Goal: Communication & Community: Connect with others

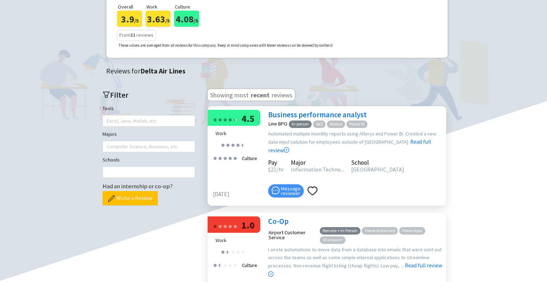
scroll to position [142, 0]
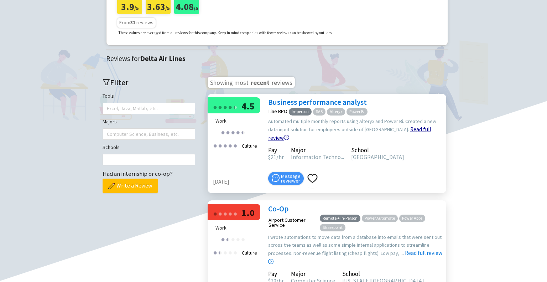
click at [397, 141] on link "Read full review" at bounding box center [349, 115] width 163 height 51
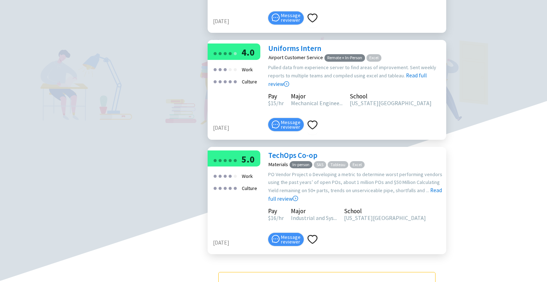
scroll to position [285, 0]
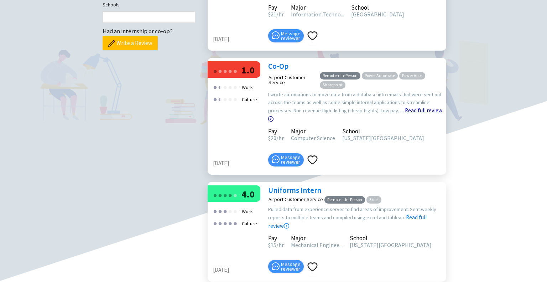
click at [422, 122] on link "Read full review" at bounding box center [355, 96] width 174 height 51
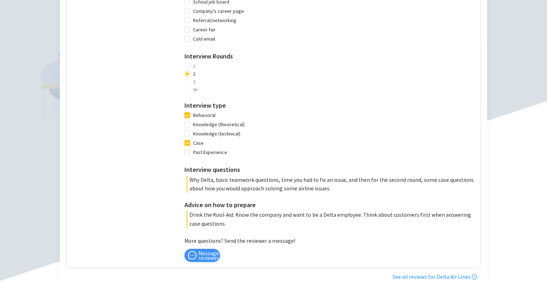
scroll to position [677, 0]
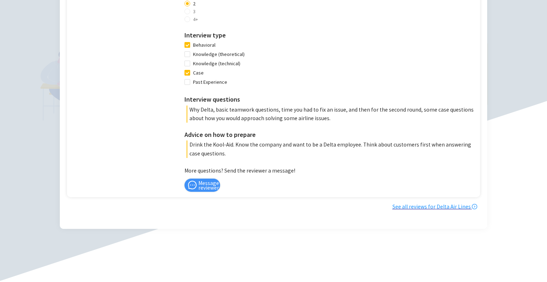
click at [415, 207] on div "See all reviews for Delta Air Lines" at bounding box center [272, 206] width 410 height 9
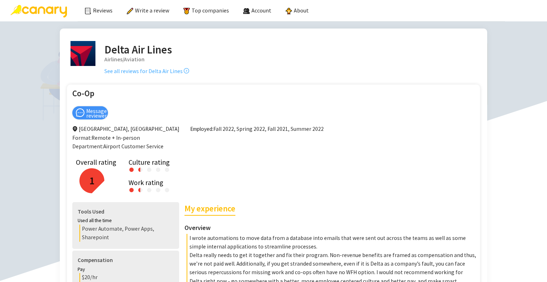
click at [146, 74] on link "See all reviews for Delta Air Lines" at bounding box center [146, 71] width 85 height 7
click at [147, 70] on link "See all reviews for Delta Air Lines" at bounding box center [146, 71] width 85 height 7
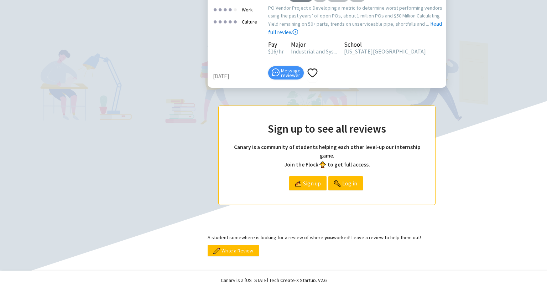
scroll to position [489, 0]
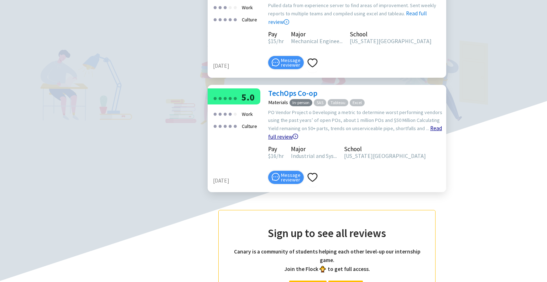
click at [430, 140] on link "Read full review" at bounding box center [355, 114] width 174 height 51
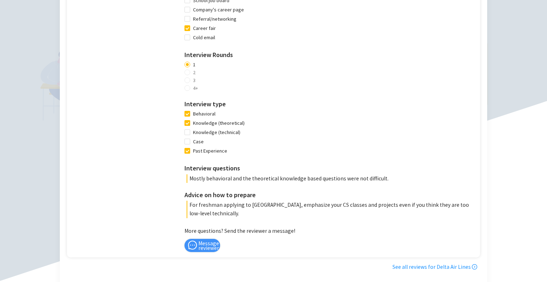
scroll to position [605, 0]
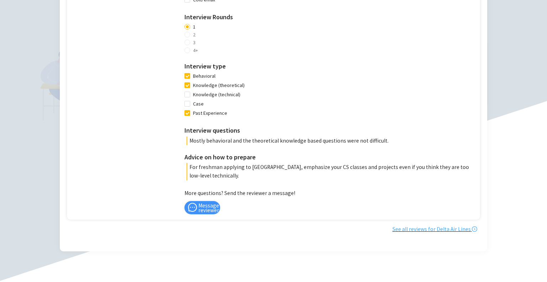
click at [428, 225] on link "See all reviews for Delta Air Lines" at bounding box center [434, 228] width 85 height 7
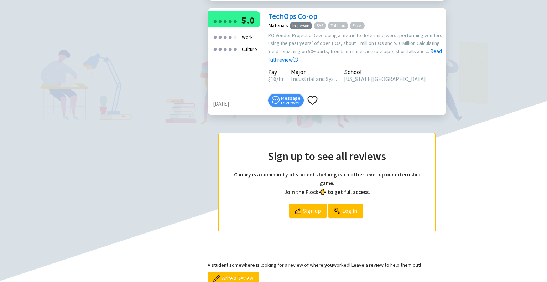
scroll to position [667, 0]
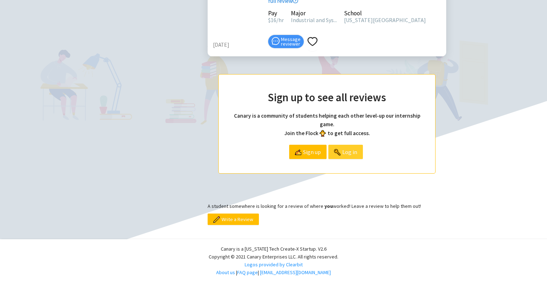
click at [347, 150] on span "Log in" at bounding box center [349, 152] width 15 height 14
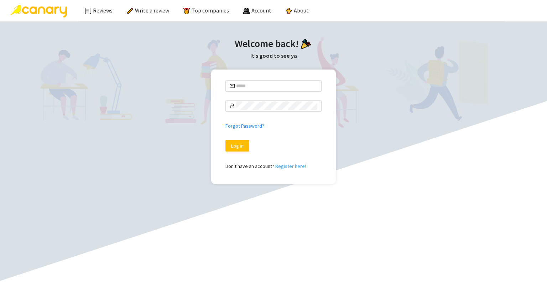
click at [286, 168] on div "Don't have an account? Register here!" at bounding box center [273, 166] width 96 height 8
click at [287, 166] on link "Register here!" at bounding box center [290, 166] width 31 height 6
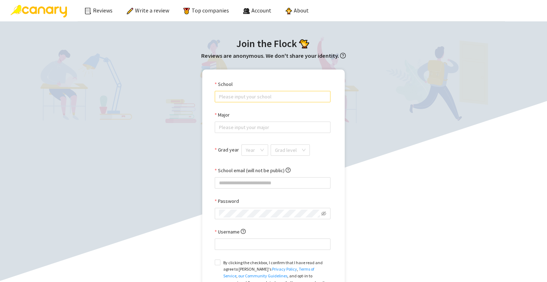
click at [240, 101] on input "School" at bounding box center [272, 96] width 107 height 11
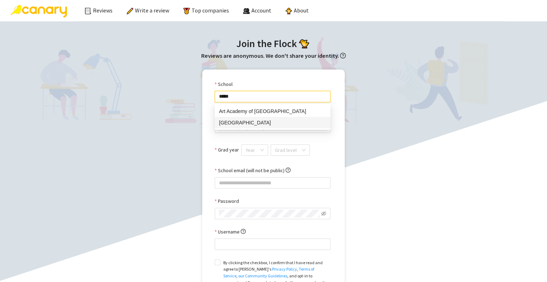
click at [273, 122] on div "[GEOGRAPHIC_DATA]" at bounding box center [272, 123] width 107 height 8
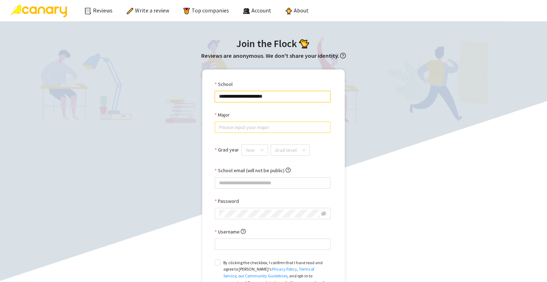
type input "**********"
click at [257, 129] on input "Major" at bounding box center [272, 127] width 107 height 11
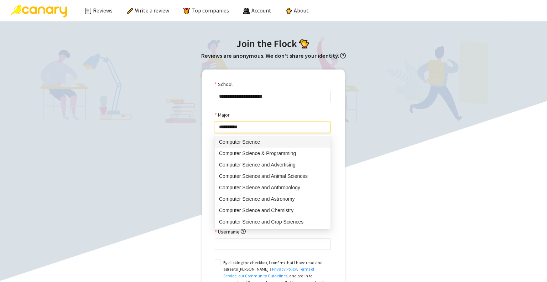
click at [264, 145] on div "Computer Science" at bounding box center [272, 142] width 107 height 8
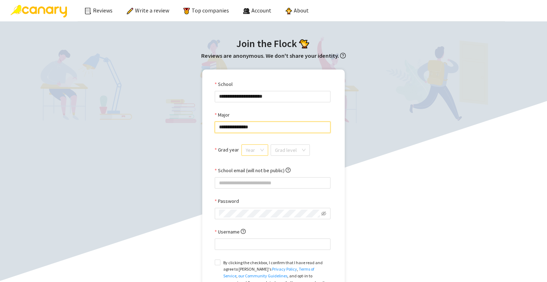
click at [261, 155] on div "Year" at bounding box center [254, 149] width 27 height 11
type input "**********"
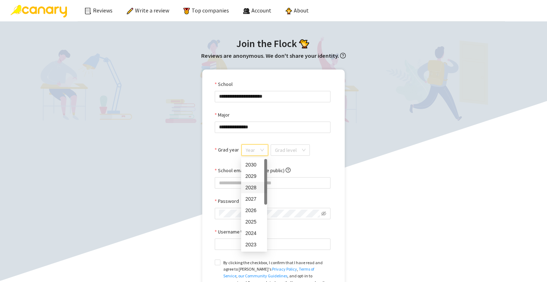
click at [255, 184] on div "2028" at bounding box center [253, 187] width 17 height 8
click at [295, 144] on form "**********" at bounding box center [273, 216] width 116 height 273
click at [296, 154] on input "search" at bounding box center [289, 150] width 26 height 11
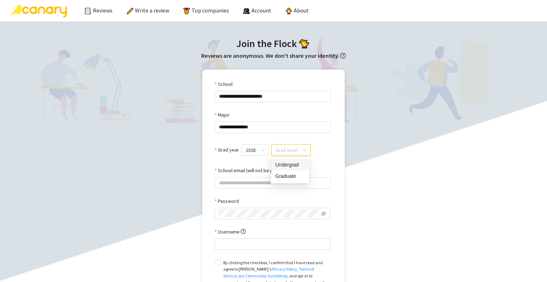
click at [296, 165] on div "Undergrad" at bounding box center [290, 165] width 30 height 8
click at [291, 149] on span "Undergrad" at bounding box center [292, 150] width 32 height 11
click at [292, 165] on div "Undergrad" at bounding box center [290, 165] width 31 height 8
click at [271, 186] on input "School email (will not be public)" at bounding box center [273, 182] width 116 height 11
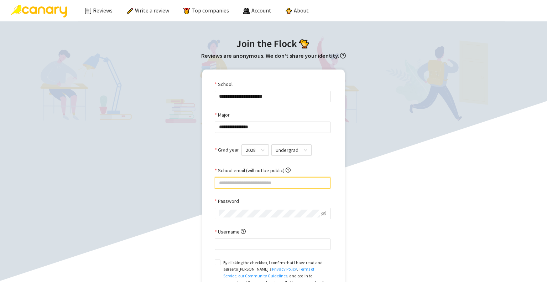
type input "**********"
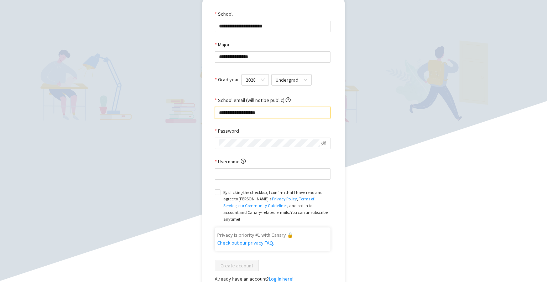
scroll to position [71, 0]
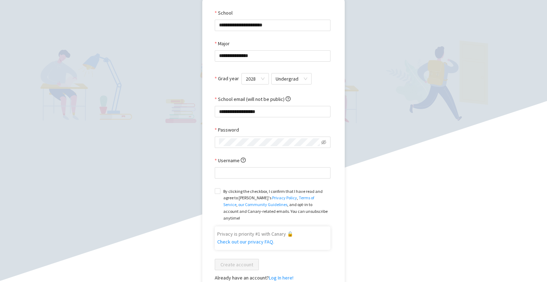
click at [261, 137] on div at bounding box center [273, 141] width 116 height 11
click at [318, 143] on icon "eye-invisible" at bounding box center [317, 142] width 5 height 4
click at [278, 178] on input "Username" at bounding box center [273, 172] width 116 height 11
type input "*"
type input "******"
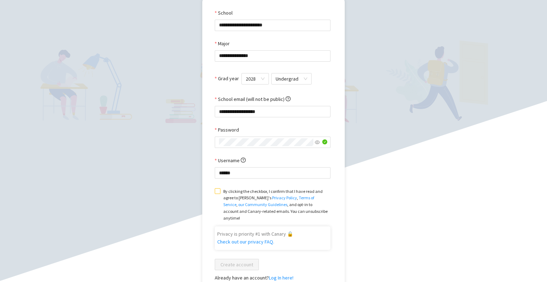
click at [221, 192] on span "By clicking the checkbox, I confirm that I have read and agree to Canary's Priv…" at bounding box center [275, 204] width 110 height 33
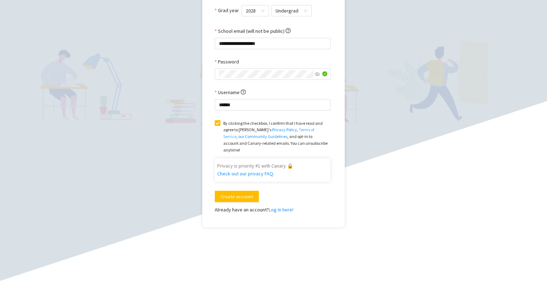
scroll to position [142, 0]
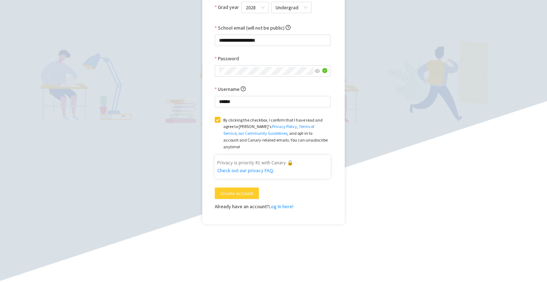
click at [241, 189] on span "Create account" at bounding box center [236, 193] width 33 height 8
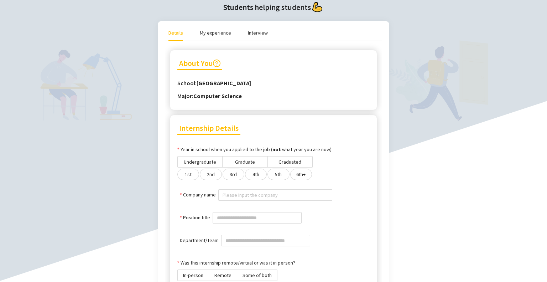
scroll to position [62, 0]
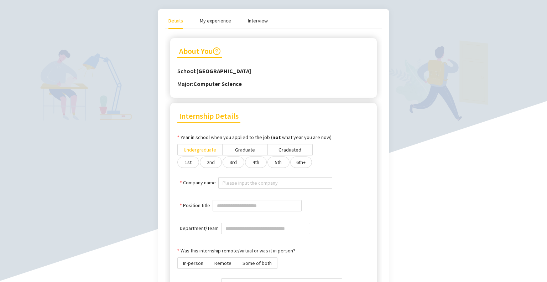
click at [201, 148] on span "Undergraduate" at bounding box center [200, 149] width 32 height 6
click at [214, 165] on label "2nd" at bounding box center [211, 161] width 22 height 11
click at [240, 182] on input "Company name" at bounding box center [275, 182] width 105 height 11
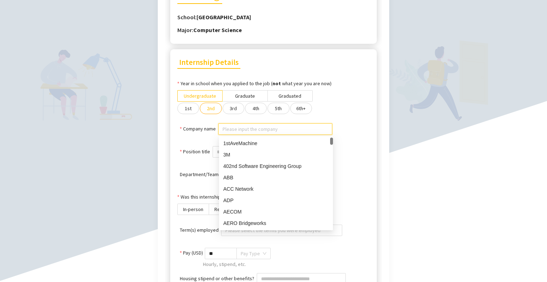
scroll to position [133, 0]
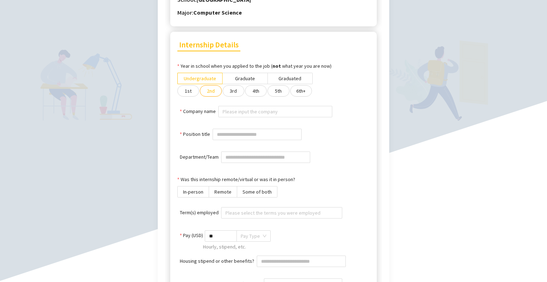
click at [363, 161] on div at bounding box center [294, 161] width 151 height 17
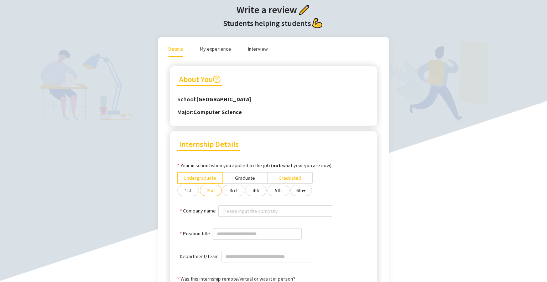
scroll to position [0, 0]
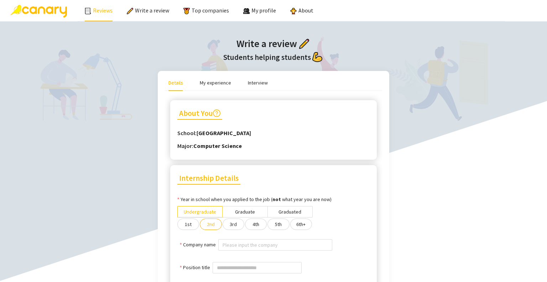
click at [95, 9] on link "Reviews" at bounding box center [99, 10] width 28 height 7
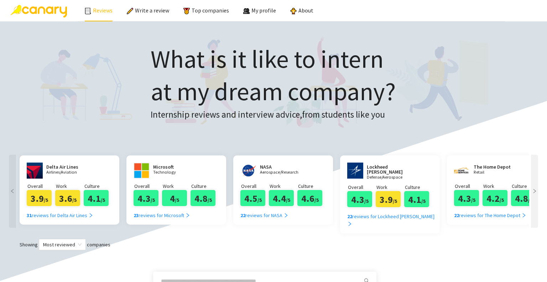
click at [60, 172] on p "Airlines/Aviation" at bounding box center [67, 172] width 43 height 5
click at [80, 213] on div "31 reviews for Delta Air Lines" at bounding box center [60, 215] width 67 height 8
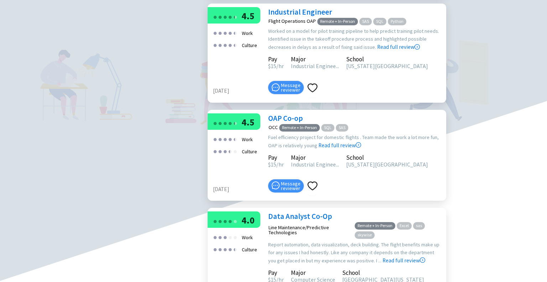
scroll to position [1353, 0]
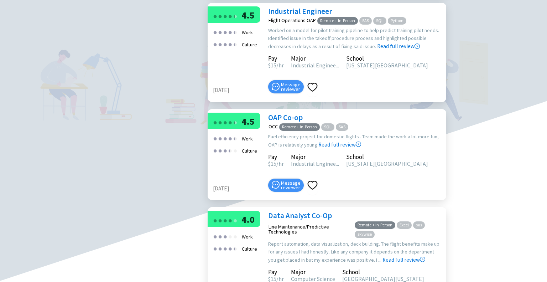
click at [290, 122] on link "OAP Co-op" at bounding box center [285, 118] width 35 height 10
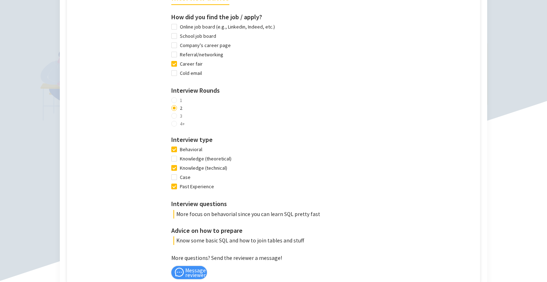
scroll to position [463, 0]
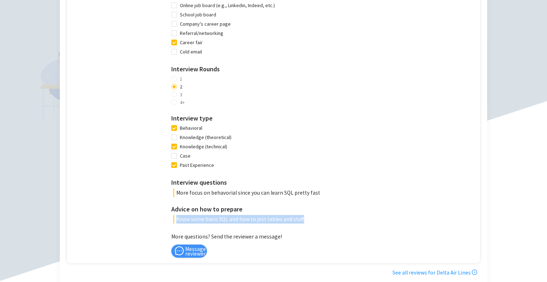
drag, startPoint x: 294, startPoint y: 223, endPoint x: 171, endPoint y: 226, distance: 123.3
click at [173, 223] on p "Know some basic SQL and how to join tables and stuff" at bounding box center [324, 219] width 303 height 9
copy p "Know some basic SQL and how to join tables and stuff"
click at [289, 197] on p "More focus on behavorial since you can learn SQL pretty fast" at bounding box center [324, 192] width 303 height 9
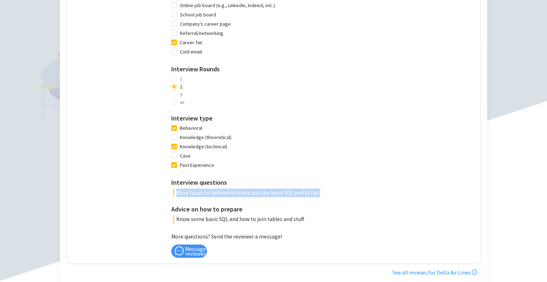
drag, startPoint x: 288, startPoint y: 196, endPoint x: 171, endPoint y: 199, distance: 116.8
click at [173, 197] on p "More focus on behavorial since you can learn SQL pretty fast" at bounding box center [324, 192] width 303 height 9
copy p "More focus on behavorial since you can learn SQL pretty fast"
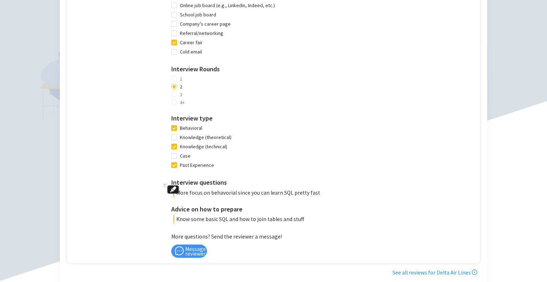
click at [319, 177] on div "Interview advice How did you find the job / apply? Online job board (e.g., Link…" at bounding box center [323, 90] width 305 height 266
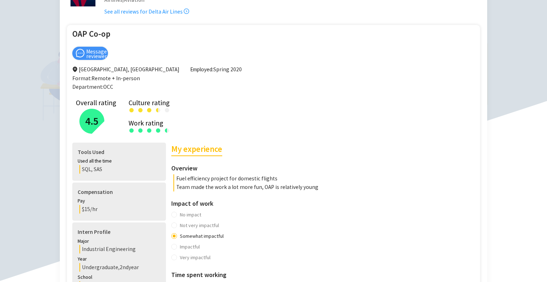
scroll to position [142, 0]
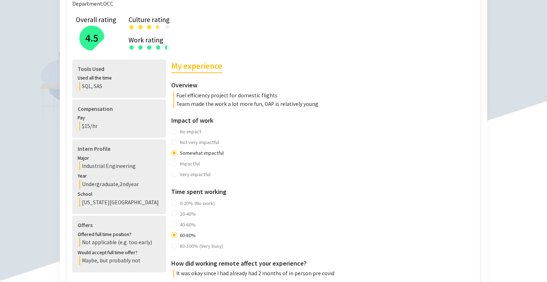
click at [221, 145] on div "No impact Not very impactful Somewhat impactful Impactful Very impactful" at bounding box center [323, 152] width 305 height 53
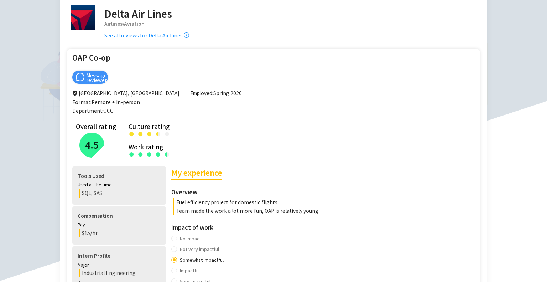
scroll to position [36, 0]
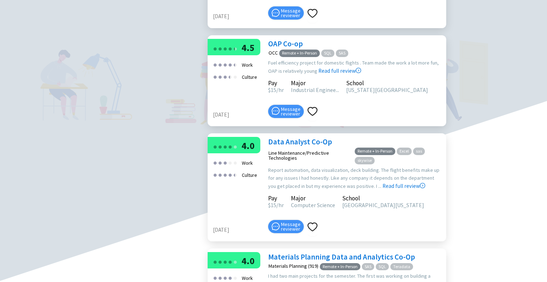
scroll to position [1424, 0]
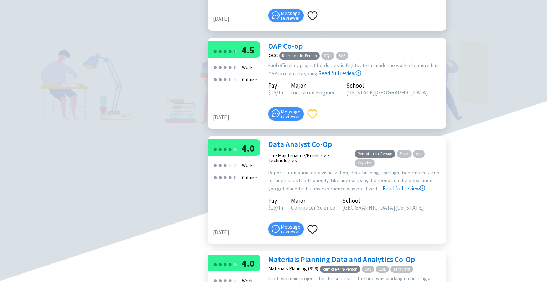
click at [313, 119] on icon "heart" at bounding box center [312, 114] width 10 height 10
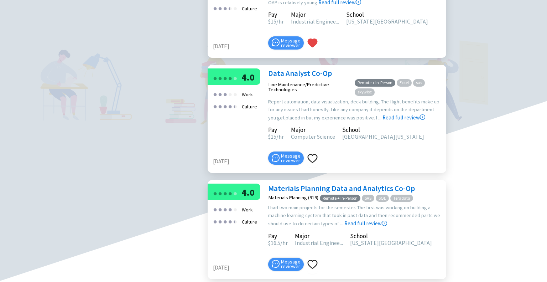
scroll to position [1496, 0]
click at [313, 163] on icon "heart" at bounding box center [312, 158] width 10 height 10
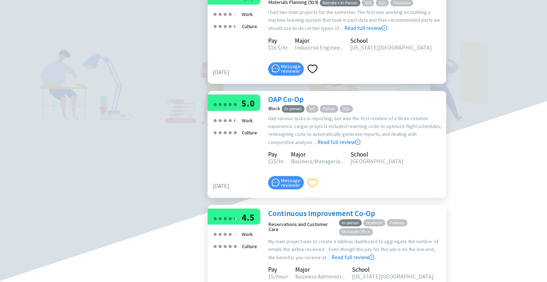
scroll to position [1709, 0]
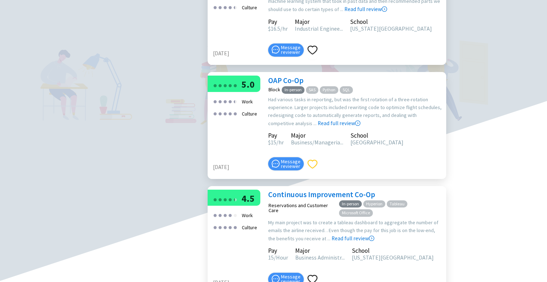
click at [316, 169] on icon "heart" at bounding box center [312, 164] width 10 height 10
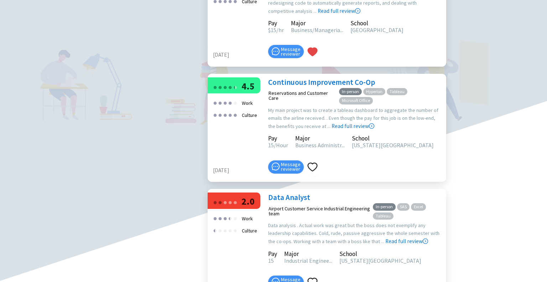
scroll to position [1887, 0]
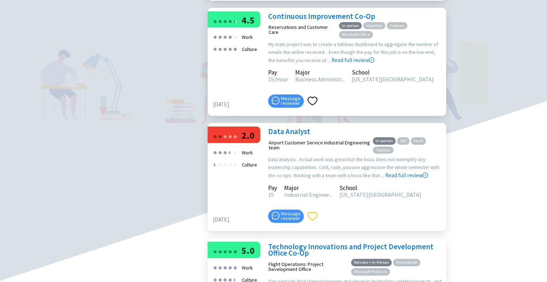
click at [312, 221] on icon "heart" at bounding box center [312, 216] width 10 height 10
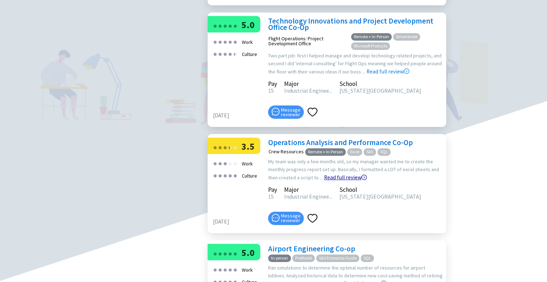
scroll to position [2172, 0]
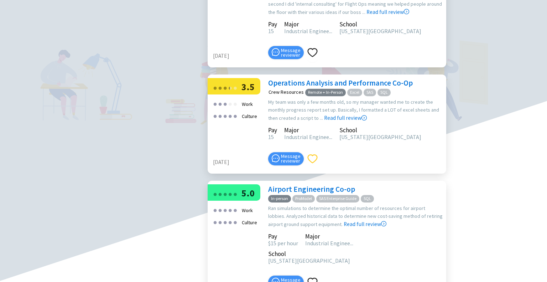
click at [312, 164] on icon "heart" at bounding box center [312, 158] width 10 height 10
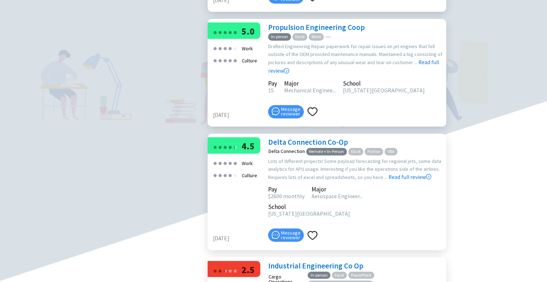
scroll to position [2564, 0]
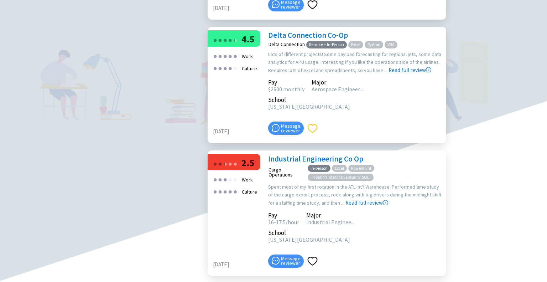
click at [314, 134] on icon "heart" at bounding box center [312, 128] width 10 height 10
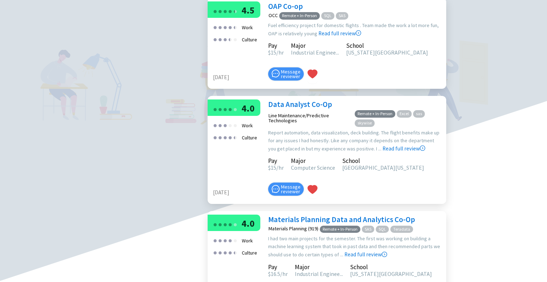
scroll to position [1531, 0]
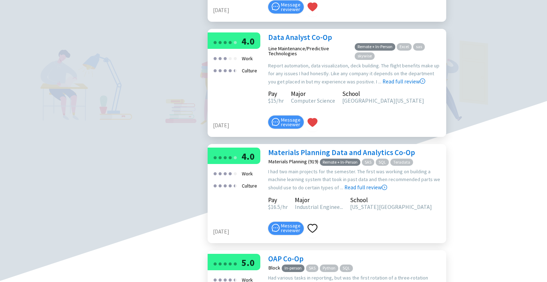
click at [295, 42] on link "Data Analyst Co-Op" at bounding box center [300, 37] width 64 height 10
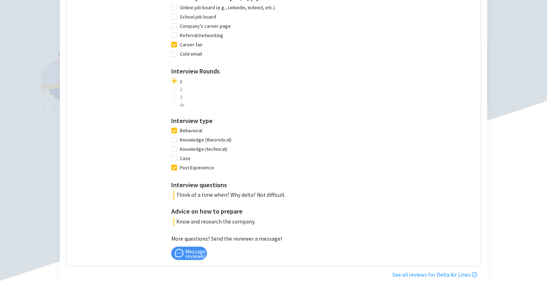
scroll to position [534, 0]
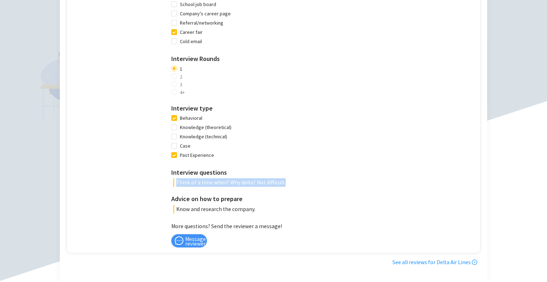
drag, startPoint x: 280, startPoint y: 186, endPoint x: 172, endPoint y: 187, distance: 107.9
click at [173, 187] on p "Think of a time when? Why delta? Not difficult." at bounding box center [324, 182] width 303 height 9
copy p "Think of a time when? Why delta? Not difficult."
click at [233, 212] on p "Know and research the company." at bounding box center [324, 209] width 303 height 9
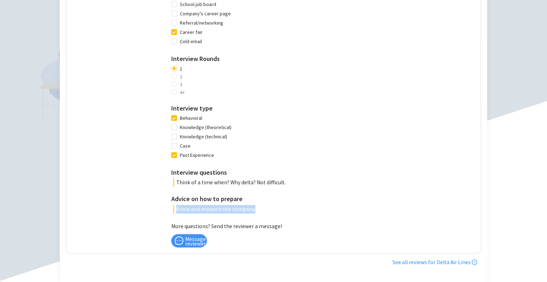
drag, startPoint x: 249, startPoint y: 212, endPoint x: 170, endPoint y: 213, distance: 79.8
click at [171, 213] on div "Advice on how to prepare Know and research the company." at bounding box center [323, 204] width 305 height 20
copy p "Know and research the company."
click at [266, 171] on div "Interview advice How did you find the job / apply? Online job board (e.g., Link…" at bounding box center [323, 80] width 305 height 266
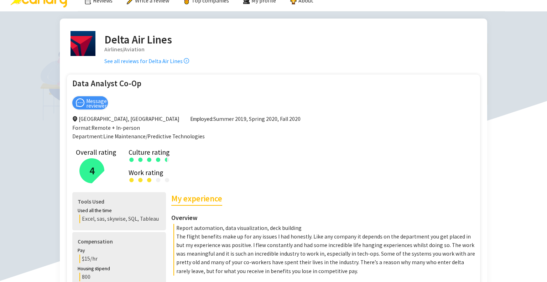
scroll to position [0, 0]
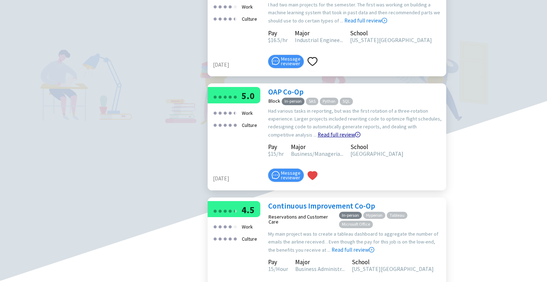
scroll to position [1709, 0]
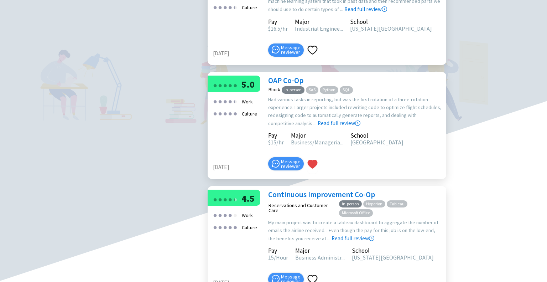
click at [294, 85] on link "OAP Co-Op" at bounding box center [285, 80] width 35 height 10
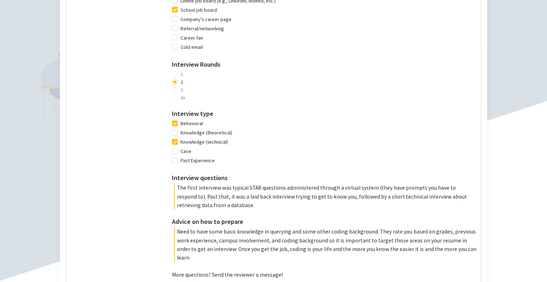
scroll to position [534, 0]
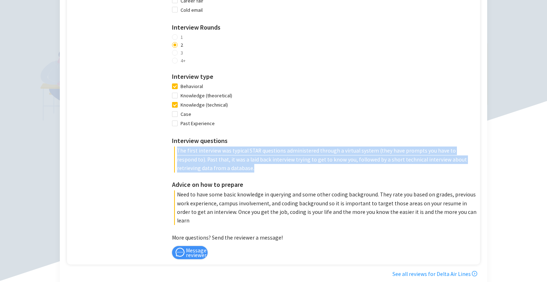
drag, startPoint x: 197, startPoint y: 171, endPoint x: 172, endPoint y: 155, distance: 29.7
click at [174, 155] on p "The first interview was typical STAR questions administered through a virtual s…" at bounding box center [325, 159] width 302 height 26
copy p "The first interview was typical STAR questions administered through a virtual s…"
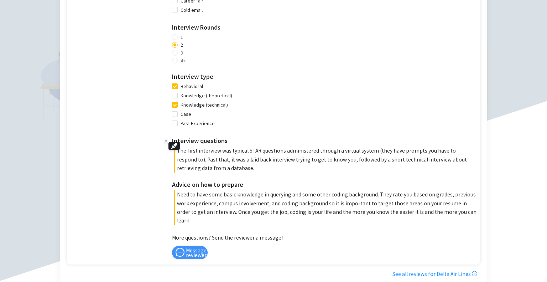
drag, startPoint x: 238, startPoint y: 182, endPoint x: 243, endPoint y: 184, distance: 6.1
click at [238, 182] on div "Interview advice How did you find the job / apply? Online job board (e.g., Link…" at bounding box center [324, 69] width 304 height 309
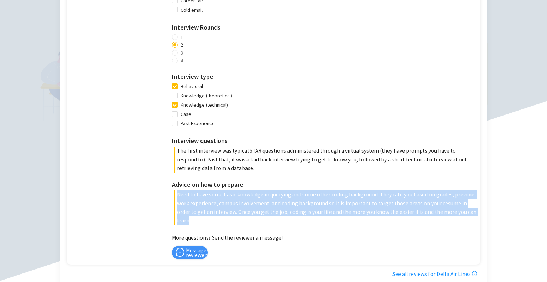
drag, startPoint x: 442, startPoint y: 215, endPoint x: 173, endPoint y: 198, distance: 269.4
click at [174, 198] on p "Need to have some basic knowledge in querying and some other coding background.…" at bounding box center [325, 207] width 302 height 35
copy p "Need to have some basic knowledge in querying and some other coding background.…"
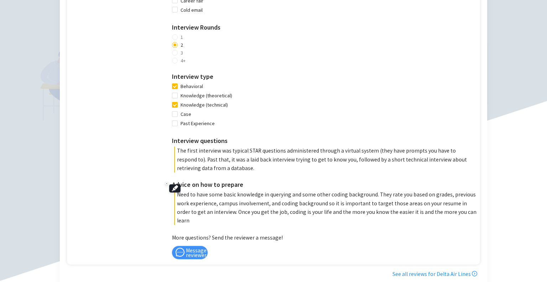
click at [323, 166] on p "The first interview was typical STAR questions administered through a virtual s…" at bounding box center [325, 159] width 302 height 26
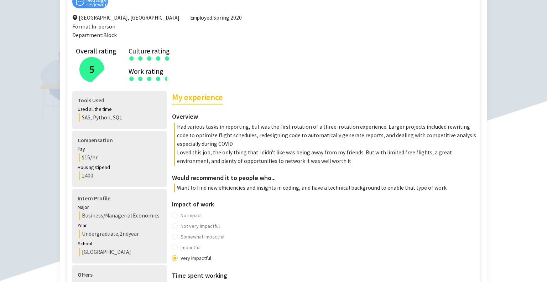
scroll to position [107, 0]
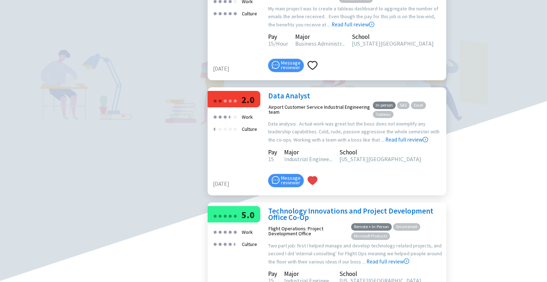
scroll to position [1959, 0]
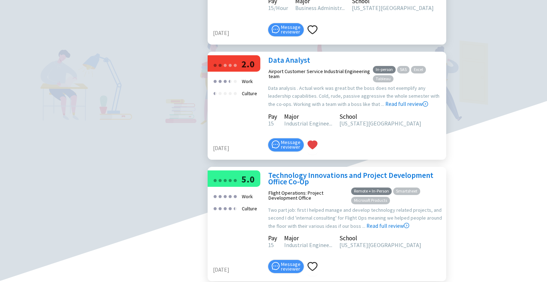
click at [301, 65] on link "Data Analyst" at bounding box center [289, 60] width 42 height 10
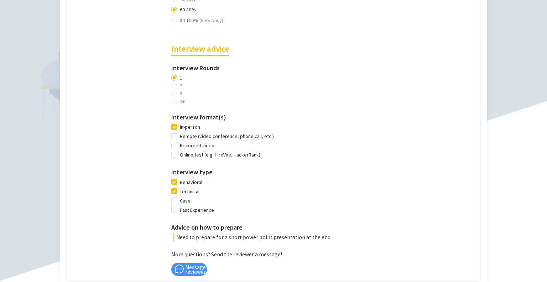
scroll to position [534, 0]
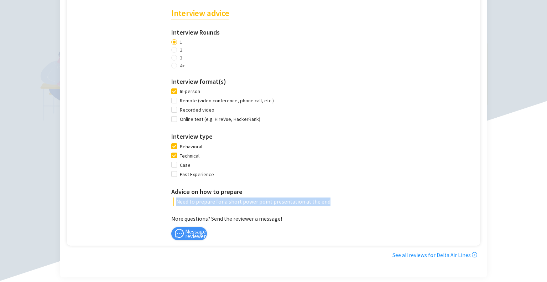
drag, startPoint x: 288, startPoint y: 205, endPoint x: 171, endPoint y: 208, distance: 117.5
click at [173, 206] on p "Need to prepare for a short power point presentation at the end" at bounding box center [324, 201] width 303 height 9
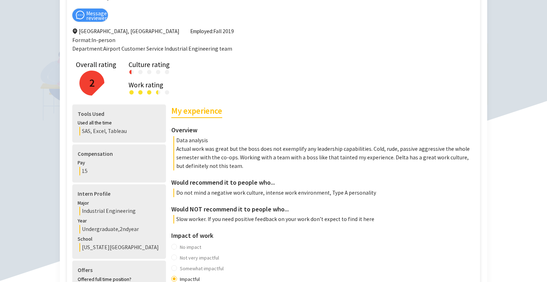
scroll to position [107, 0]
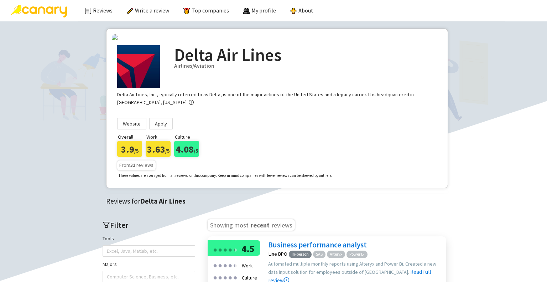
click at [229, 182] on div "Delta Air Lines Airlines/Aviation Delta Air Lines, Inc., typically referred to …" at bounding box center [277, 111] width 330 height 142
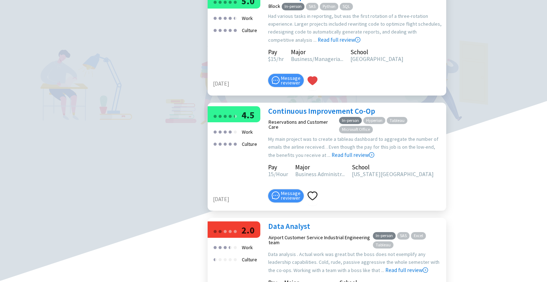
scroll to position [1780, 0]
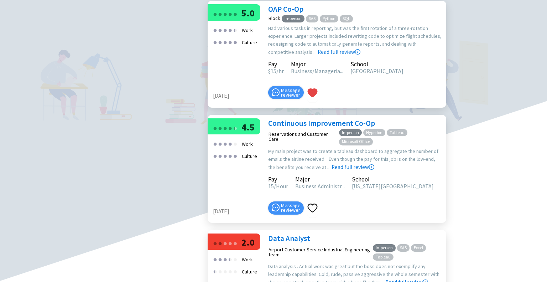
click at [286, 14] on link "OAP Co-Op" at bounding box center [285, 9] width 35 height 10
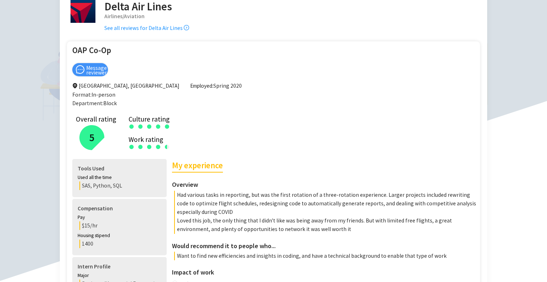
scroll to position [107, 0]
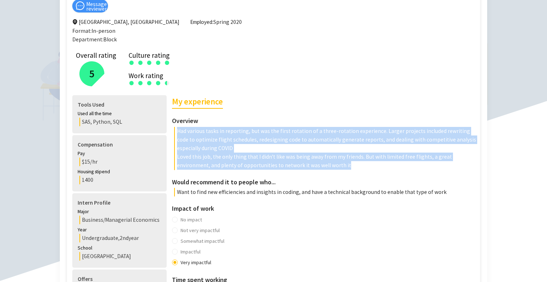
drag, startPoint x: 173, startPoint y: 131, endPoint x: 308, endPoint y: 168, distance: 139.6
click at [308, 168] on div "My experience Overview Had various tasks in reporting, but was the first rotati…" at bounding box center [324, 132] width 304 height 75
drag, startPoint x: 240, startPoint y: 153, endPoint x: 220, endPoint y: 151, distance: 19.7
click at [239, 153] on p "Loved this job, the only thing that I didn't like was being away from my friend…" at bounding box center [325, 160] width 302 height 17
click at [211, 148] on p "Had various tasks in reporting, but was the first rotation of a three-rotation …" at bounding box center [325, 140] width 302 height 26
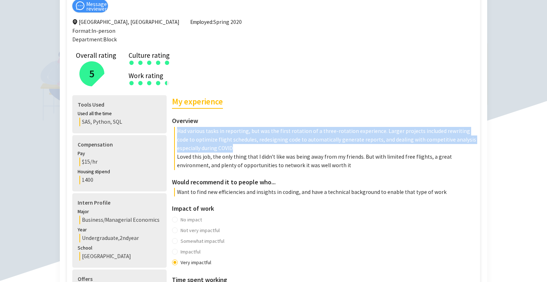
drag, startPoint x: 204, startPoint y: 148, endPoint x: 172, endPoint y: 132, distance: 35.5
click at [174, 132] on p "Had various tasks in reporting, but was the first rotation of a three-rotation …" at bounding box center [325, 140] width 302 height 26
copy p "Had various tasks in reporting, but was the first rotation of a three-rotation …"
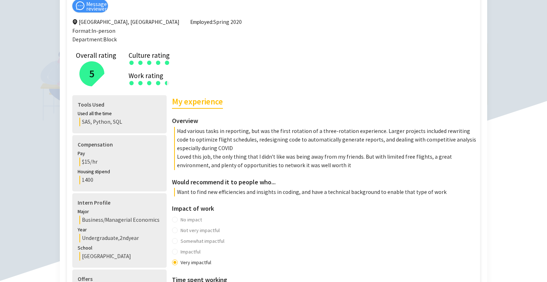
click at [391, 101] on div "My experience Overview Had various tasks in reporting, but was the first rotati…" at bounding box center [324, 132] width 304 height 75
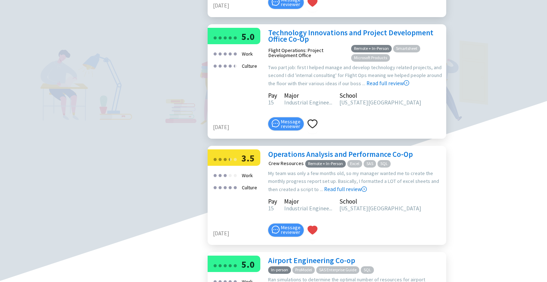
scroll to position [2172, 0]
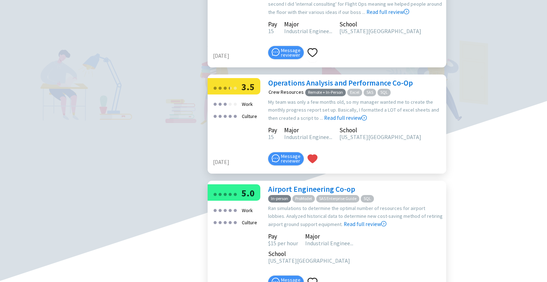
click at [301, 88] on link "Operations Analysis and Performance Co-Op" at bounding box center [340, 83] width 145 height 10
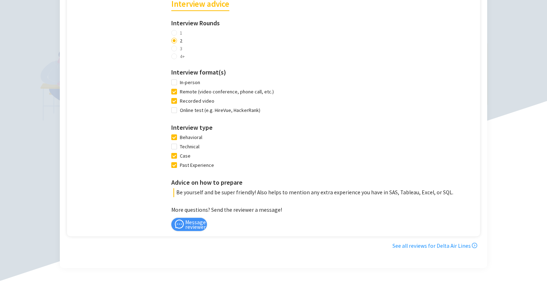
scroll to position [605, 0]
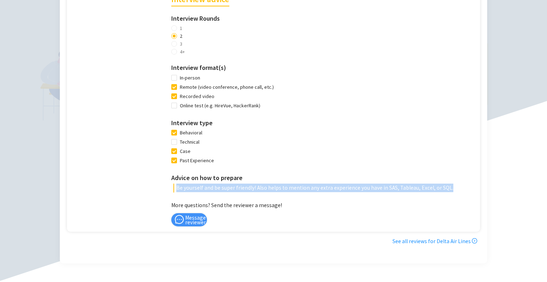
drag, startPoint x: 171, startPoint y: 174, endPoint x: 438, endPoint y: 173, distance: 267.1
click at [438, 183] on p "Be yourself and be super friendly! Also helps to mention any extra experience y…" at bounding box center [324, 187] width 303 height 9
copy p "Be yourself and be super friendly! Also helps to mention any extra experience y…"
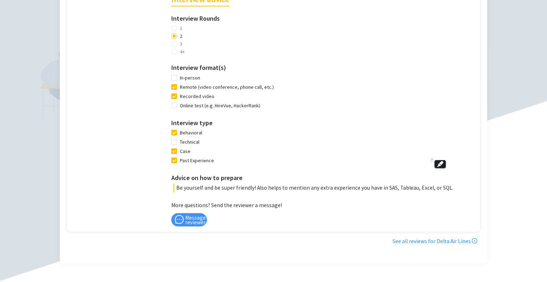
click at [288, 118] on div "Interview advice Interview Rounds 1 2 3 4+ Interview format(s) In-person Remote…" at bounding box center [323, 86] width 305 height 212
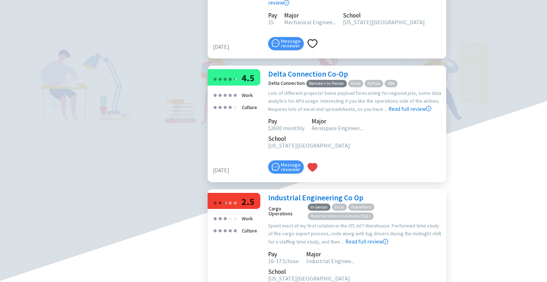
scroll to position [2564, 0]
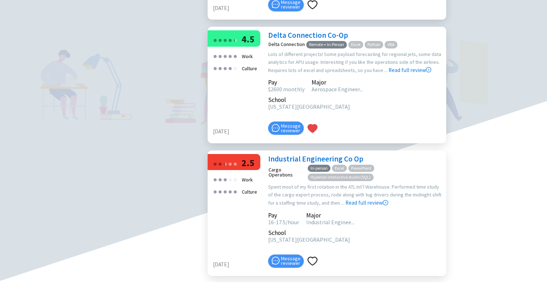
click at [323, 40] on link "Delta Connection Co-Op" at bounding box center [308, 35] width 80 height 10
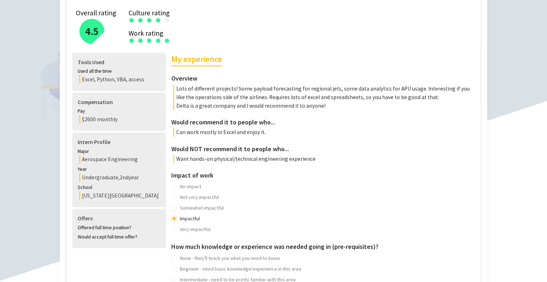
scroll to position [142, 0]
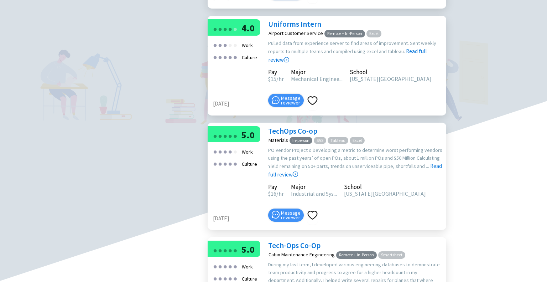
scroll to position [463, 0]
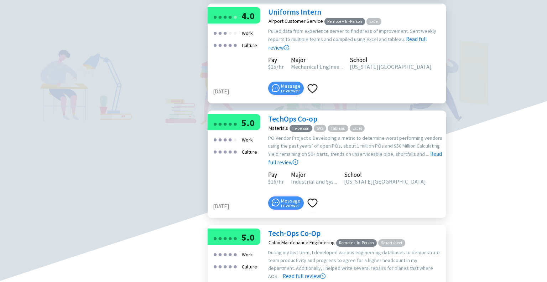
click at [305, 124] on link "TechOps Co-op" at bounding box center [292, 119] width 49 height 10
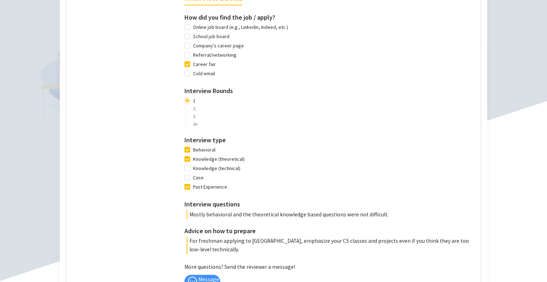
scroll to position [570, 0]
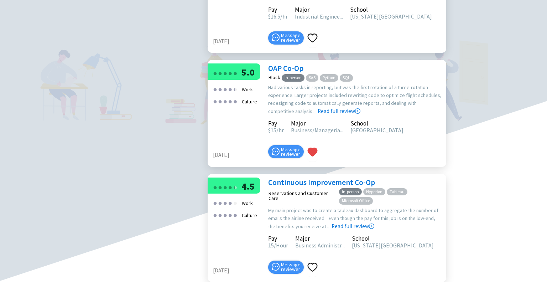
scroll to position [1745, 0]
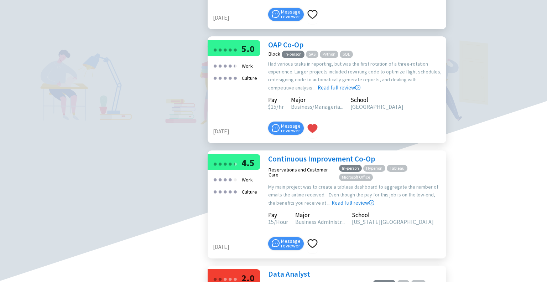
click at [291, 49] on link "OAP Co-Op" at bounding box center [285, 45] width 35 height 10
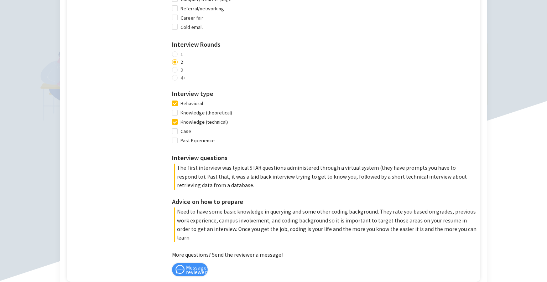
scroll to position [570, 0]
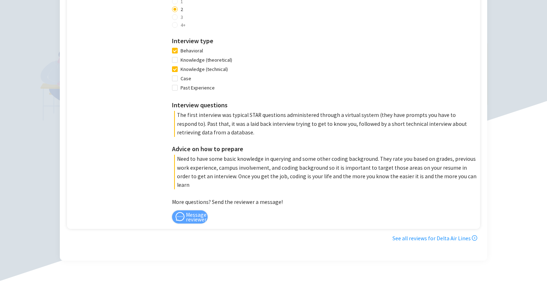
click at [191, 212] on span "Message reviewer" at bounding box center [196, 216] width 21 height 9
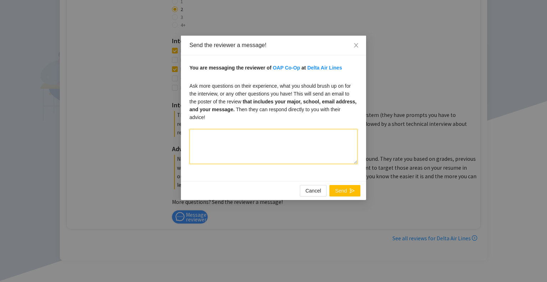
click at [235, 141] on textarea at bounding box center [273, 146] width 168 height 35
click at [211, 129] on textarea "**********" at bounding box center [273, 146] width 168 height 35
click at [310, 129] on textarea "**********" at bounding box center [273, 146] width 168 height 35
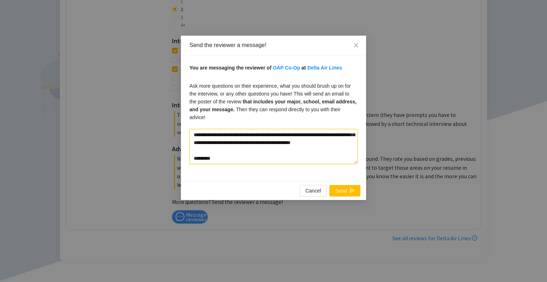
scroll to position [24, 0]
click at [254, 155] on textarea "**********" at bounding box center [273, 146] width 168 height 35
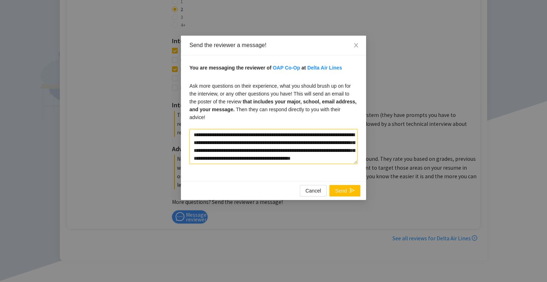
drag, startPoint x: 255, startPoint y: 148, endPoint x: 198, endPoint y: 114, distance: 66.1
click at [170, 90] on div "**********" at bounding box center [273, 141] width 547 height 282
click at [254, 129] on textarea "**********" at bounding box center [273, 146] width 168 height 35
drag, startPoint x: 292, startPoint y: 128, endPoint x: 162, endPoint y: 111, distance: 130.6
click at [162, 111] on div "**********" at bounding box center [273, 141] width 547 height 282
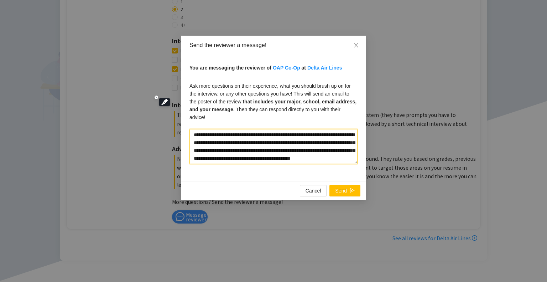
paste textarea "**"
click at [193, 129] on textarea "**********" at bounding box center [273, 146] width 168 height 35
click at [329, 150] on textarea "**********" at bounding box center [273, 146] width 168 height 35
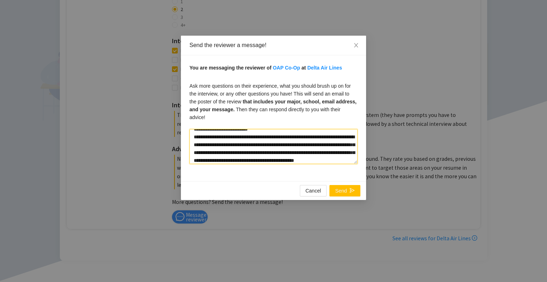
click at [343, 143] on textarea "**********" at bounding box center [273, 146] width 168 height 35
click at [250, 153] on textarea "**********" at bounding box center [273, 146] width 168 height 35
click at [281, 138] on textarea "**********" at bounding box center [273, 146] width 168 height 35
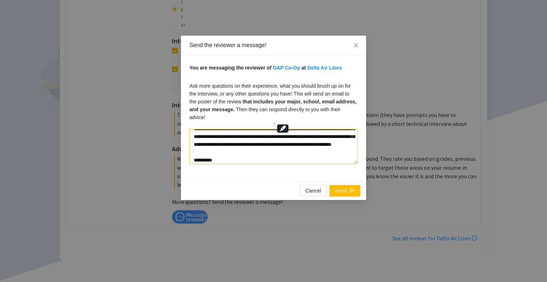
scroll to position [0, 0]
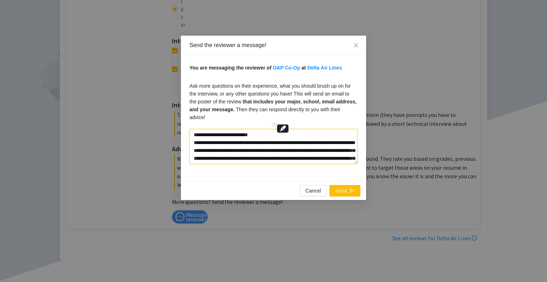
click at [314, 145] on textarea "**********" at bounding box center [273, 146] width 168 height 35
drag, startPoint x: 228, startPoint y: 147, endPoint x: 207, endPoint y: 121, distance: 33.3
click at [167, 94] on div "**********" at bounding box center [273, 141] width 547 height 282
click at [285, 134] on textarea "**********" at bounding box center [273, 146] width 168 height 35
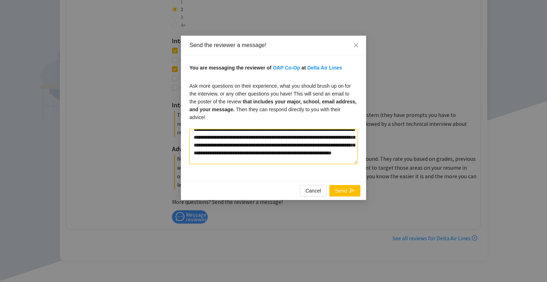
scroll to position [36, 0]
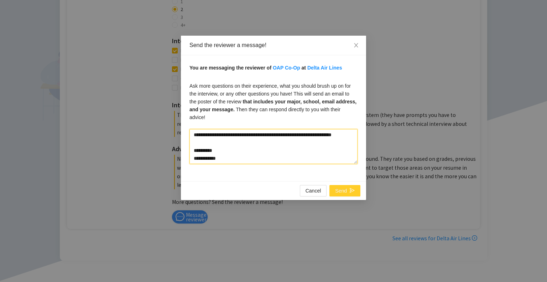
type textarea "**********"
click at [346, 187] on span "Send" at bounding box center [341, 191] width 12 height 8
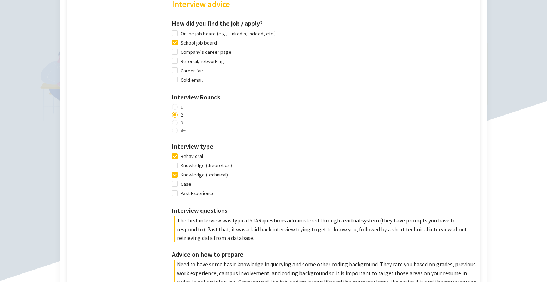
scroll to position [534, 0]
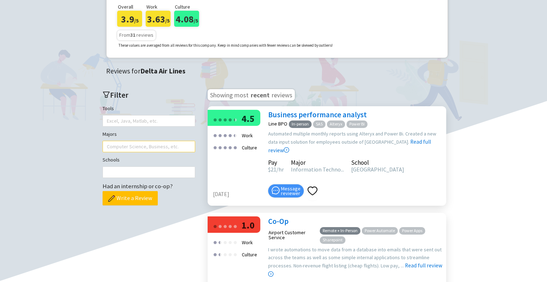
scroll to position [142, 0]
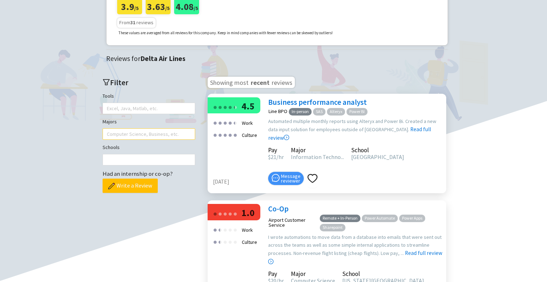
click at [148, 139] on div at bounding box center [145, 134] width 82 height 10
click at [189, 88] on h2 "Filter" at bounding box center [149, 83] width 93 height 12
click at [142, 113] on div at bounding box center [145, 108] width 82 height 10
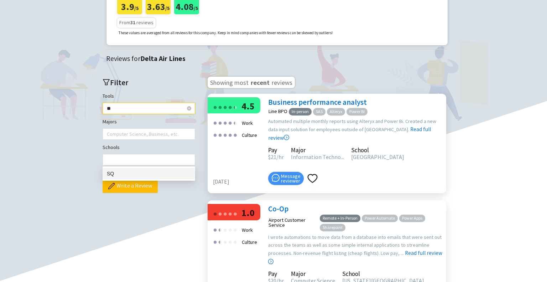
type input "***"
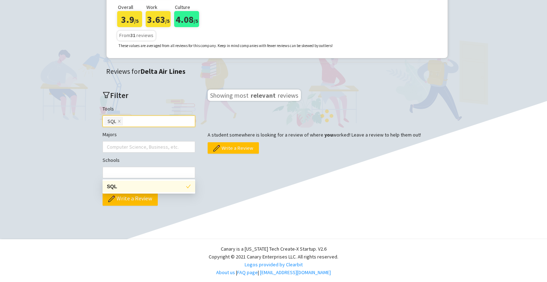
click at [170, 126] on div "Filter Tools SQL Majors Computer Science, Business, etc. Schools Had an interns…" at bounding box center [148, 153] width 107 height 142
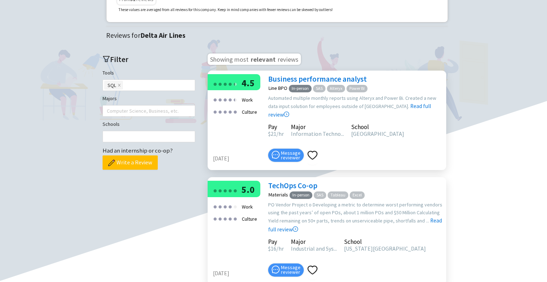
scroll to position [178, 0]
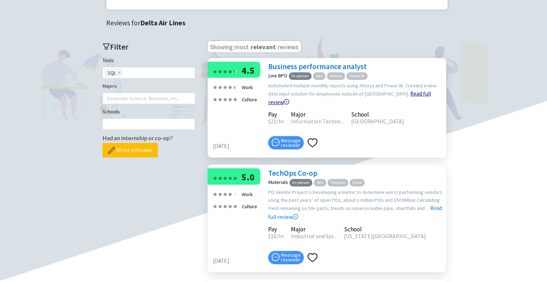
click at [392, 105] on link "Read full review" at bounding box center [349, 79] width 163 height 51
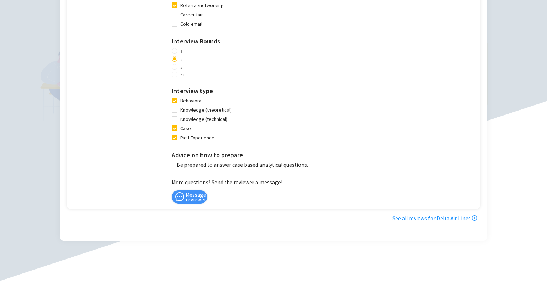
scroll to position [499, 0]
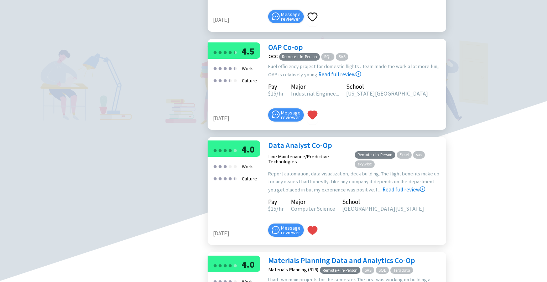
scroll to position [1424, 0]
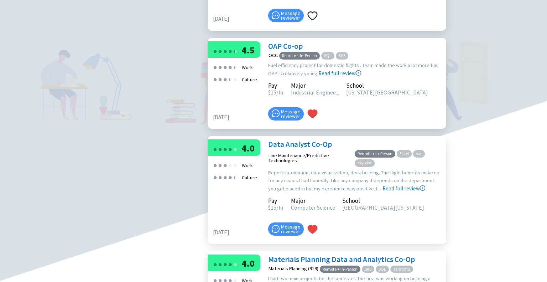
click at [294, 51] on link "OAP Co-op" at bounding box center [285, 46] width 35 height 10
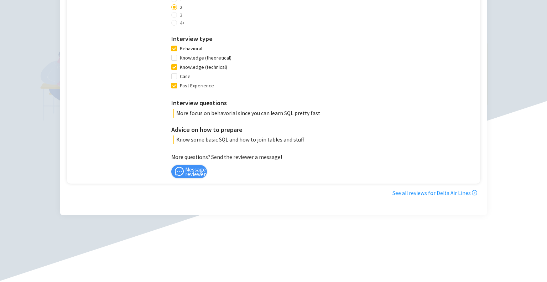
scroll to position [570, 0]
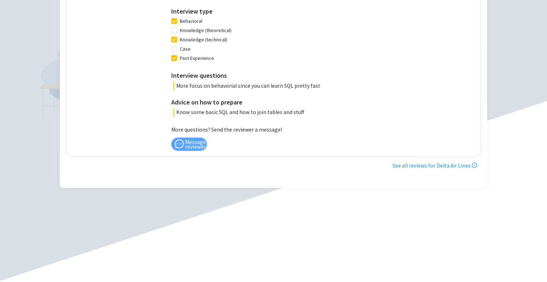
click at [185, 144] on span "Message reviewer" at bounding box center [195, 144] width 21 height 9
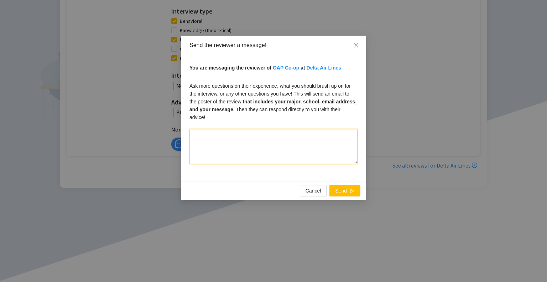
click at [218, 129] on textarea at bounding box center [273, 146] width 168 height 35
paste textarea "**********"
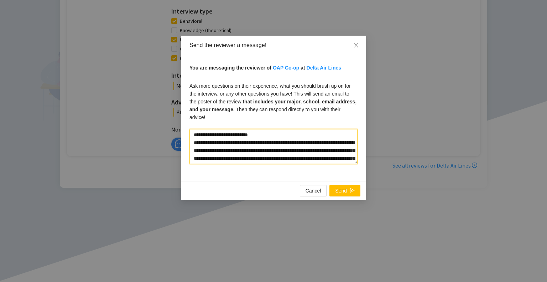
click at [211, 135] on textarea "**********" at bounding box center [273, 146] width 168 height 35
click at [207, 135] on textarea "**********" at bounding box center [273, 146] width 168 height 35
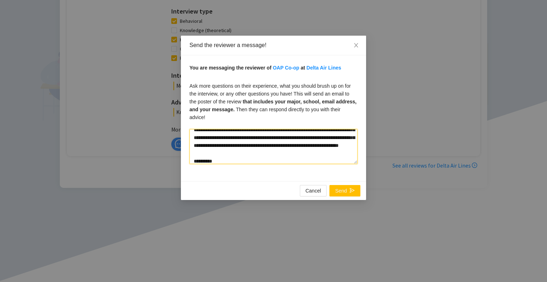
scroll to position [39, 0]
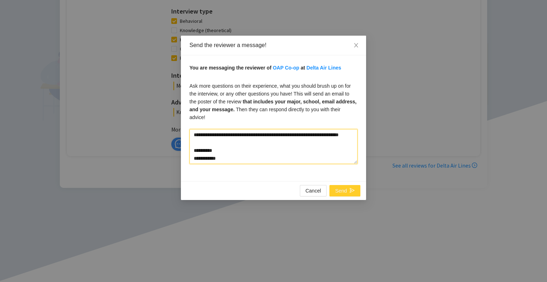
type textarea "**********"
click at [344, 187] on span "Send" at bounding box center [341, 191] width 12 height 8
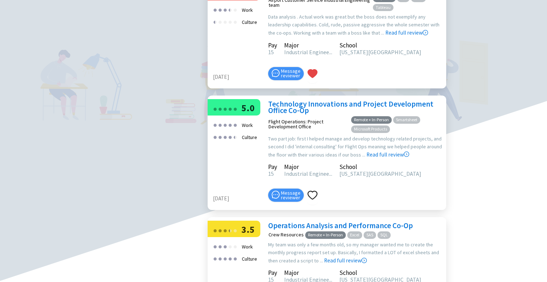
scroll to position [2137, 0]
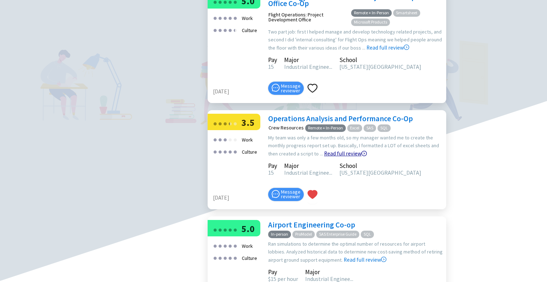
click at [333, 153] on link "Read full review" at bounding box center [345, 135] width 43 height 42
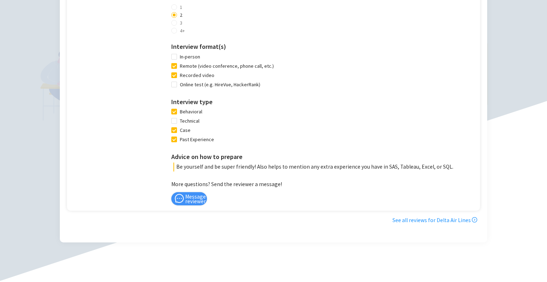
scroll to position [677, 0]
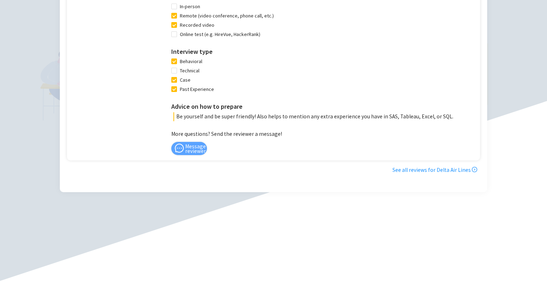
click at [193, 144] on span "Message reviewer" at bounding box center [195, 148] width 21 height 9
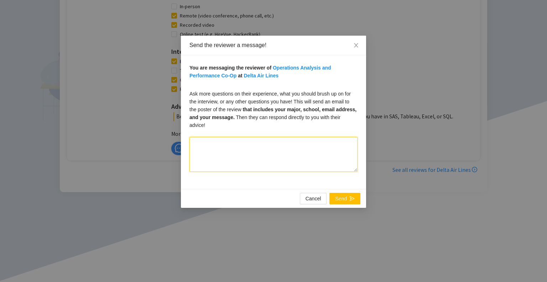
click at [235, 147] on textarea at bounding box center [273, 154] width 168 height 35
paste textarea "**********"
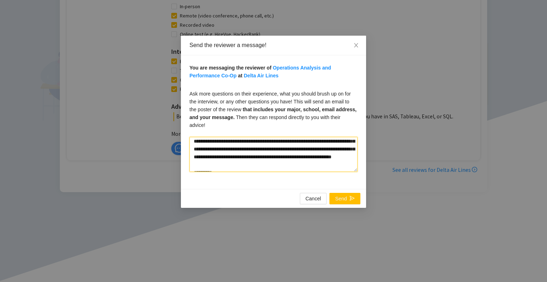
scroll to position [0, 0]
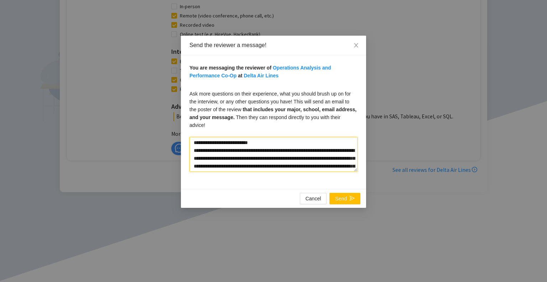
click at [209, 142] on textarea "**********" at bounding box center [273, 154] width 168 height 35
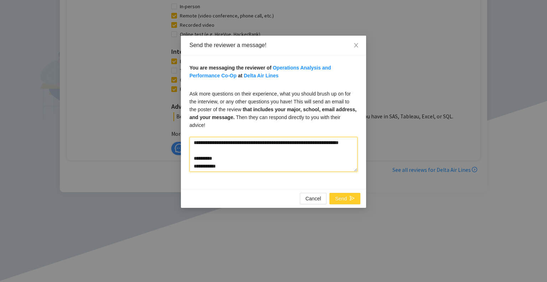
type textarea "**********"
click at [353, 195] on icon "send" at bounding box center [352, 197] width 5 height 5
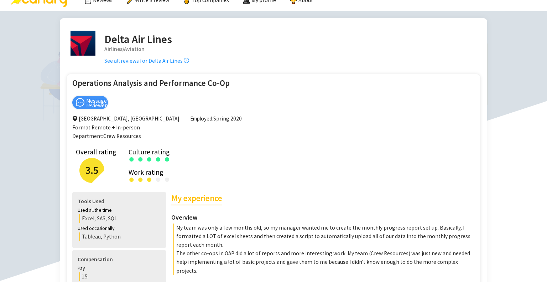
scroll to position [0, 0]
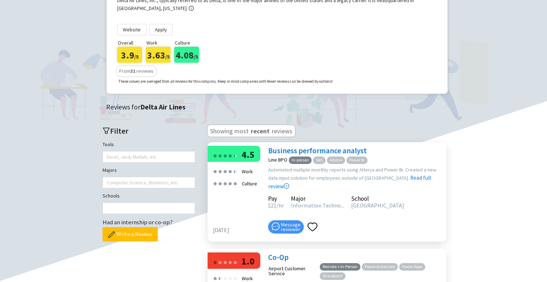
scroll to position [178, 0]
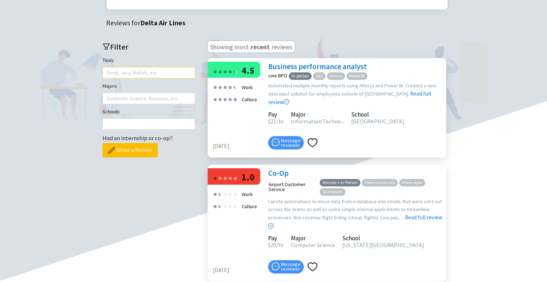
click at [136, 78] on div at bounding box center [145, 73] width 82 height 10
type input "***"
click at [134, 138] on div "SQL" at bounding box center [149, 138] width 84 height 8
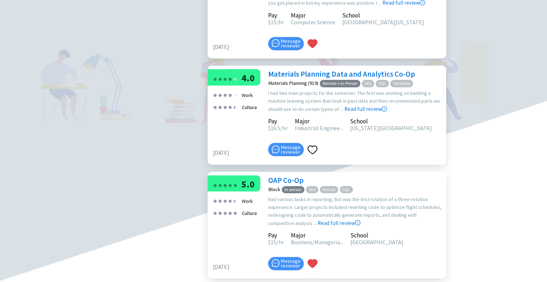
scroll to position [819, 0]
